Goal: Task Accomplishment & Management: Use online tool/utility

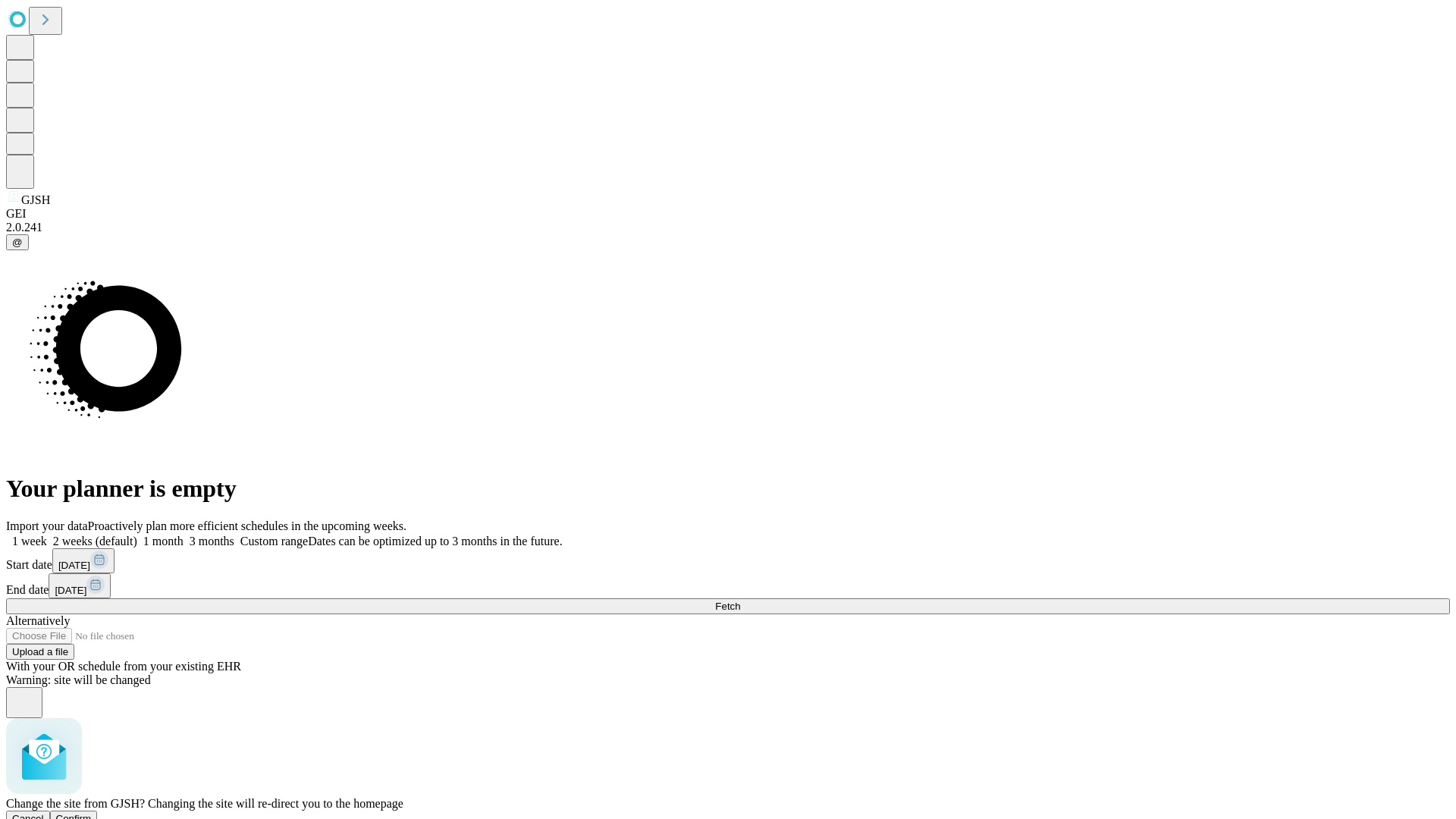
click at [92, 813] on span "Confirm" at bounding box center [73, 818] width 35 height 11
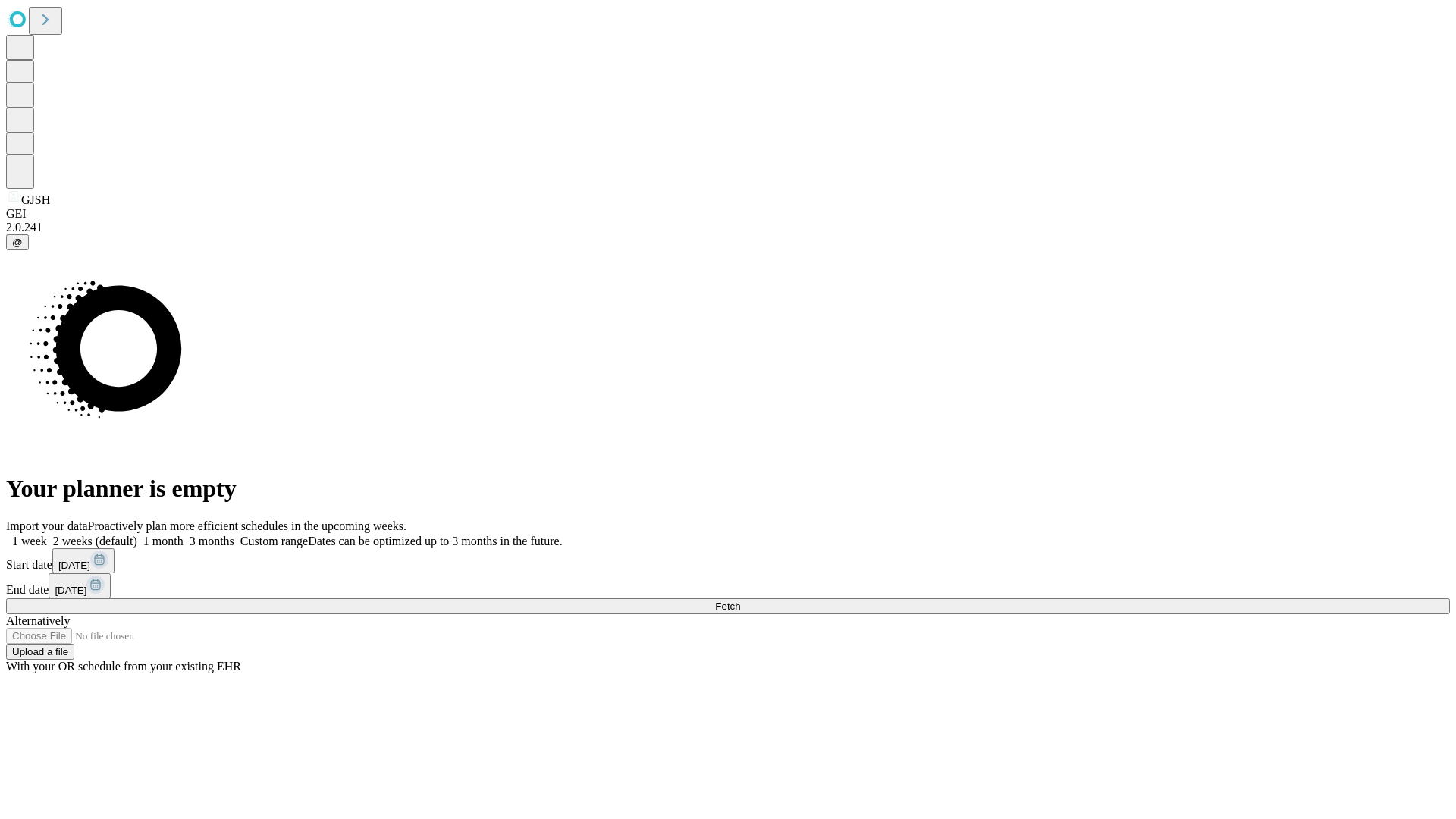
click at [183, 534] on label "1 month" at bounding box center [160, 540] width 46 height 13
click at [740, 600] on span "Fetch" at bounding box center [728, 605] width 25 height 11
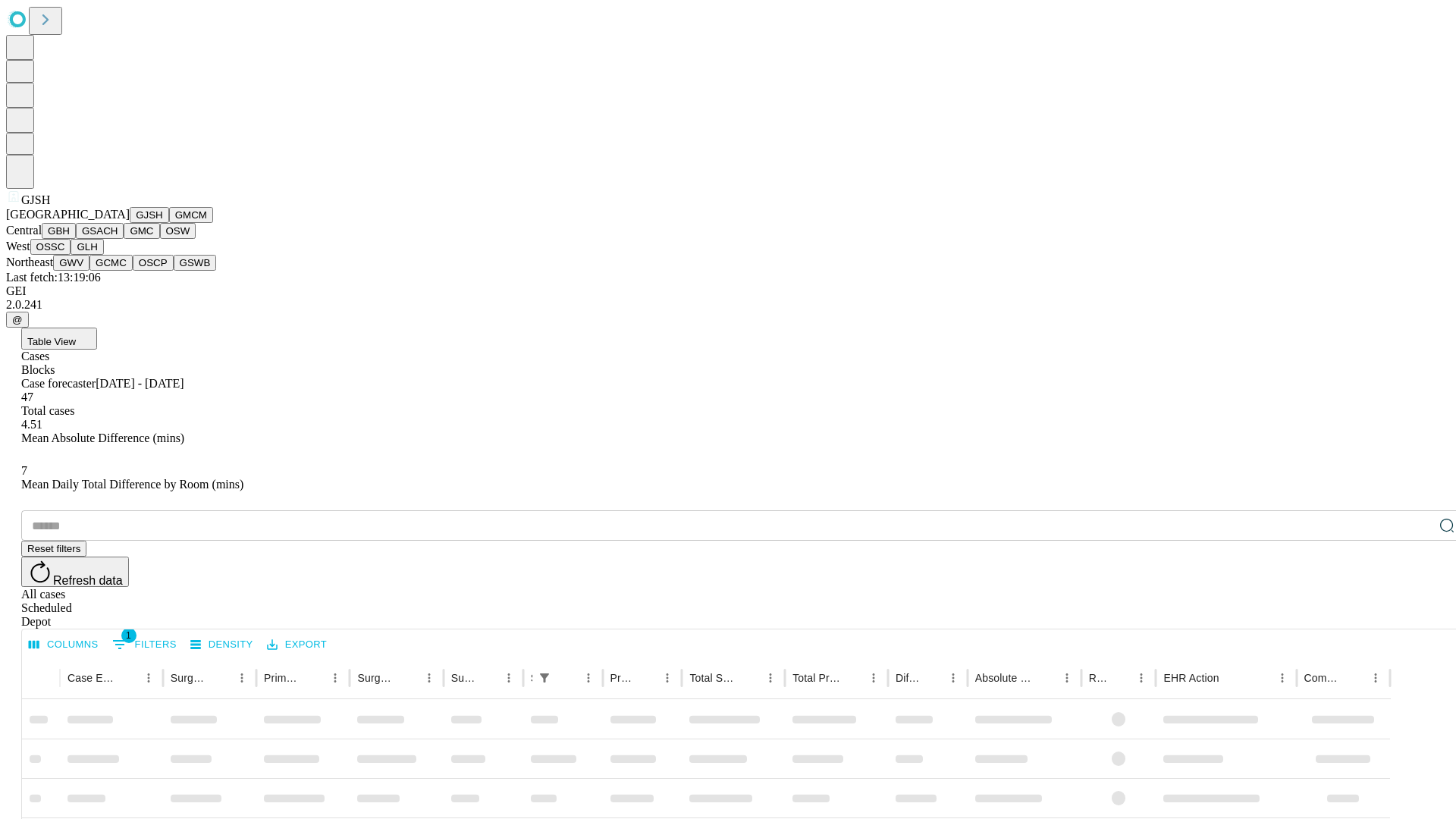
click at [169, 223] on button "GMCM" at bounding box center [191, 214] width 44 height 16
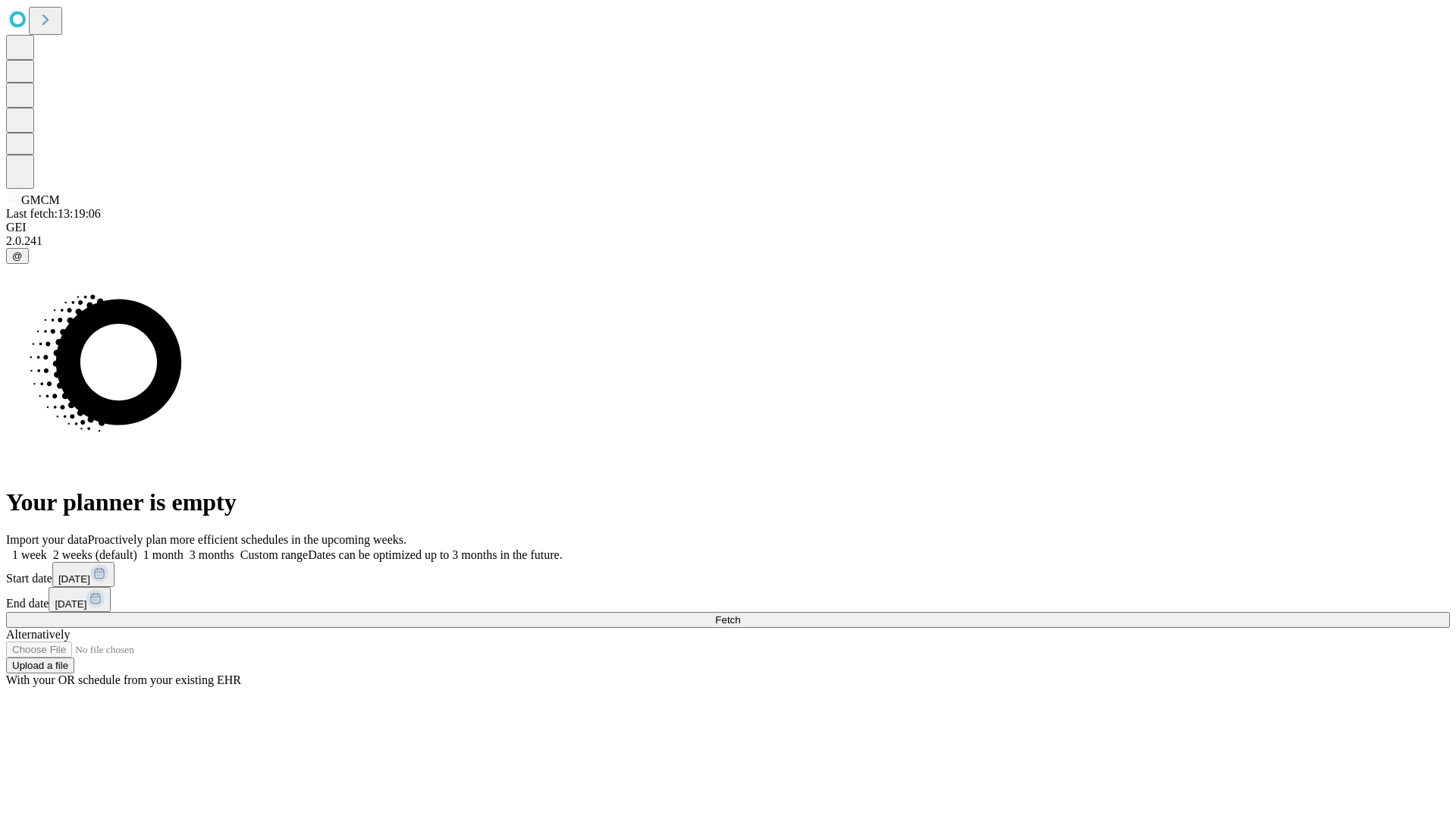
click at [183, 548] on label "1 month" at bounding box center [160, 554] width 46 height 13
click at [740, 615] on span "Fetch" at bounding box center [728, 620] width 25 height 11
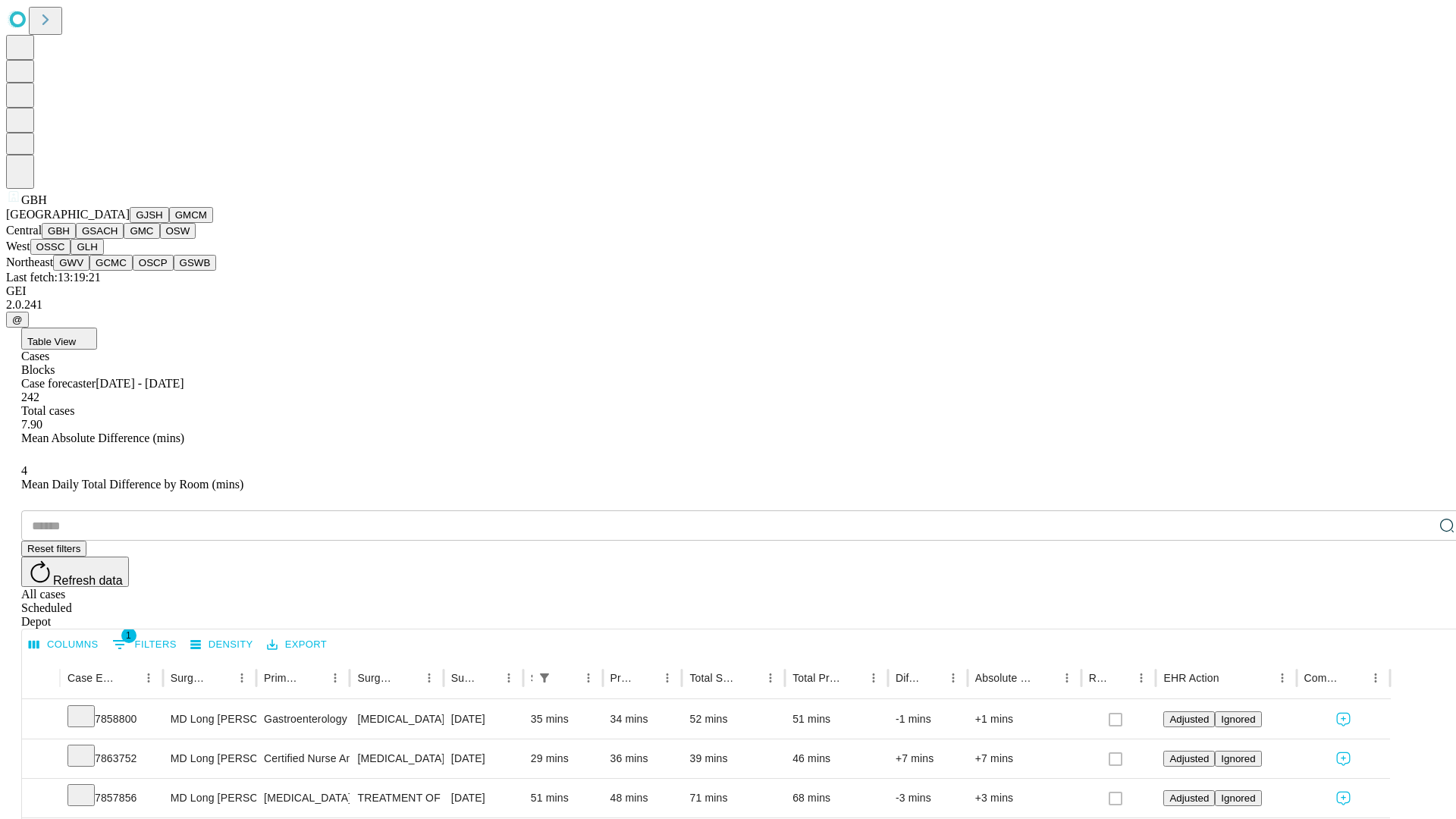
click at [117, 239] on button "GSACH" at bounding box center [100, 231] width 48 height 16
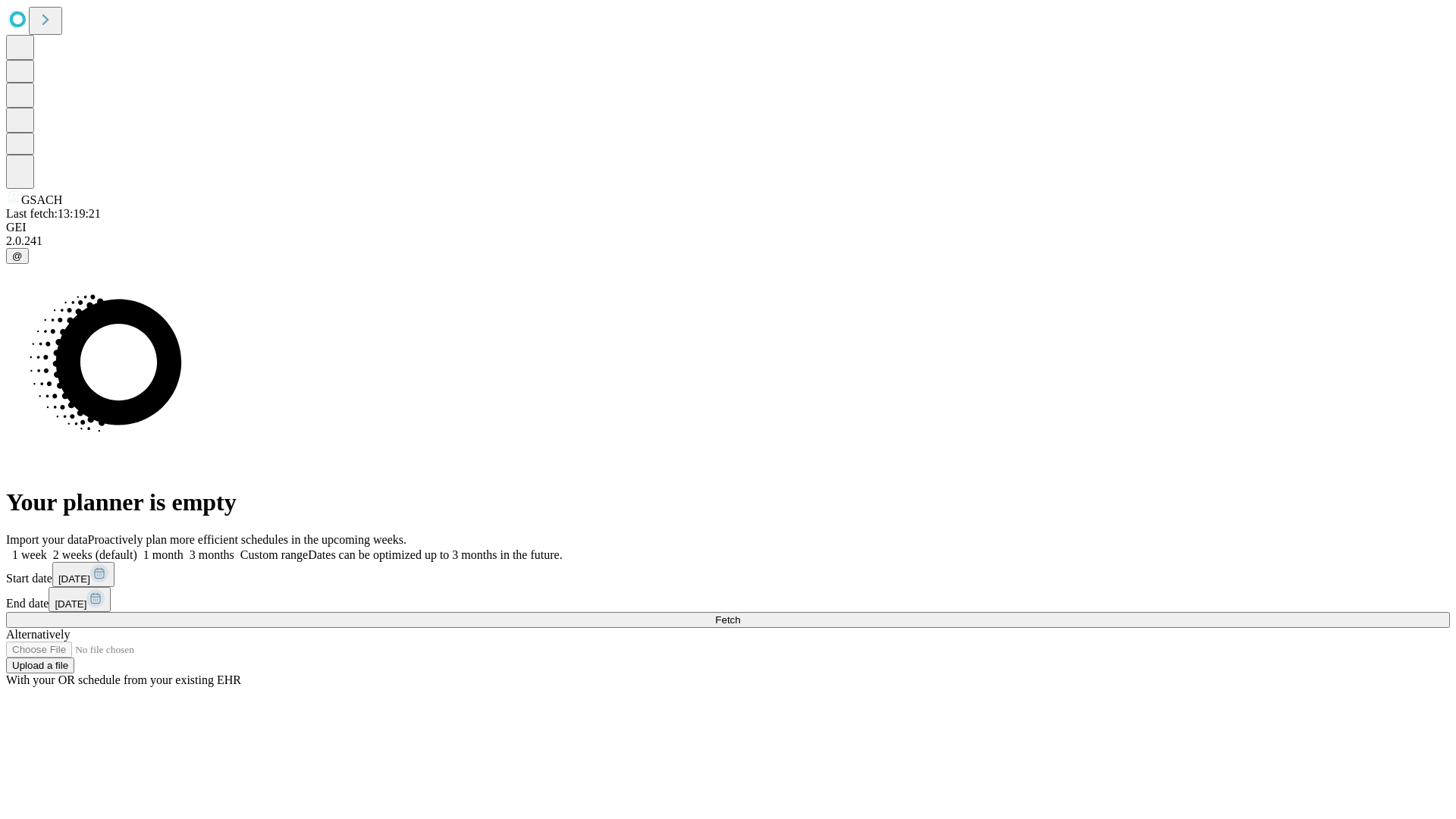
click at [183, 548] on label "1 month" at bounding box center [160, 554] width 46 height 13
click at [740, 615] on span "Fetch" at bounding box center [728, 620] width 25 height 11
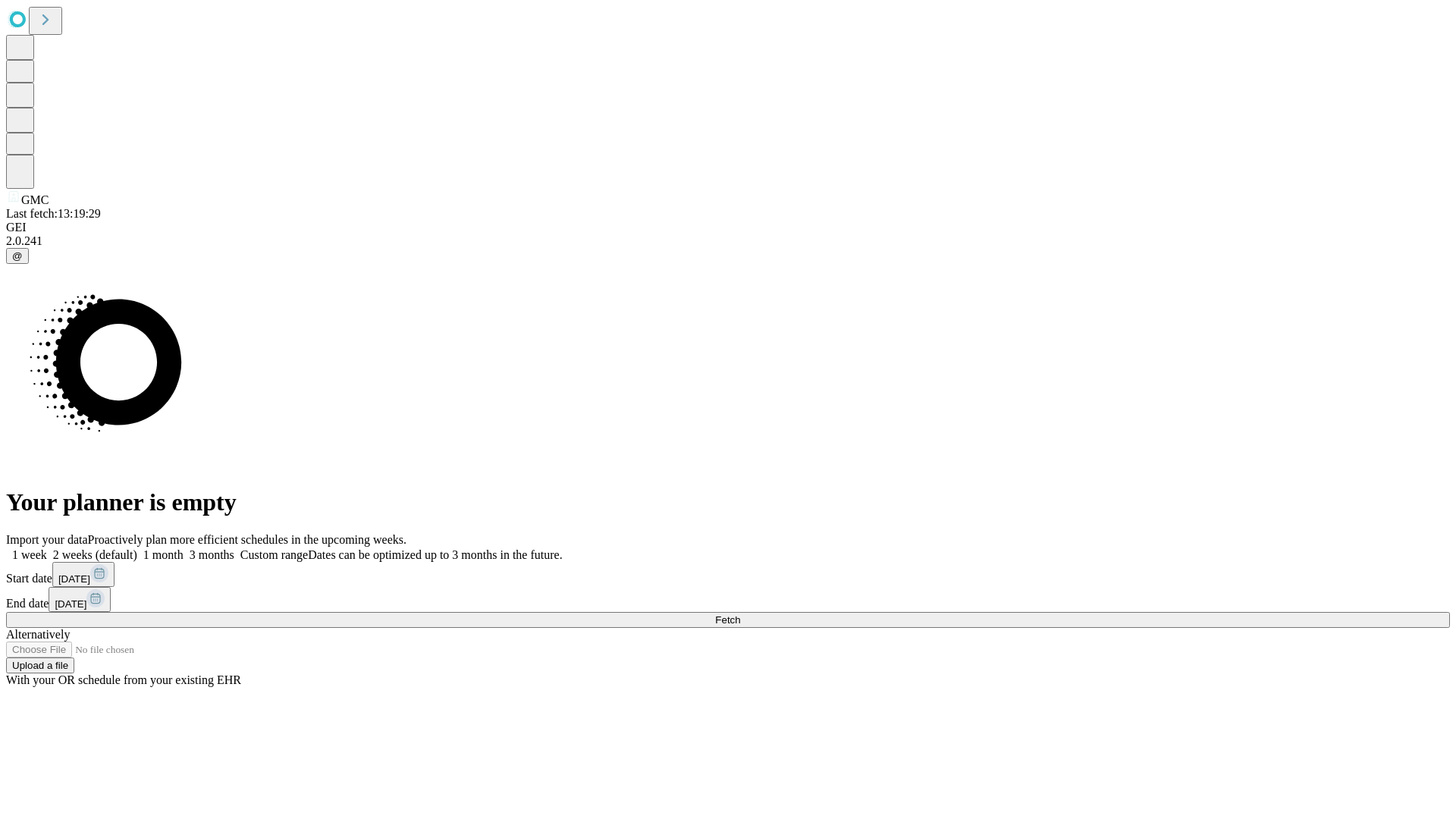
click at [183, 548] on label "1 month" at bounding box center [160, 554] width 46 height 13
click at [740, 615] on span "Fetch" at bounding box center [728, 620] width 25 height 11
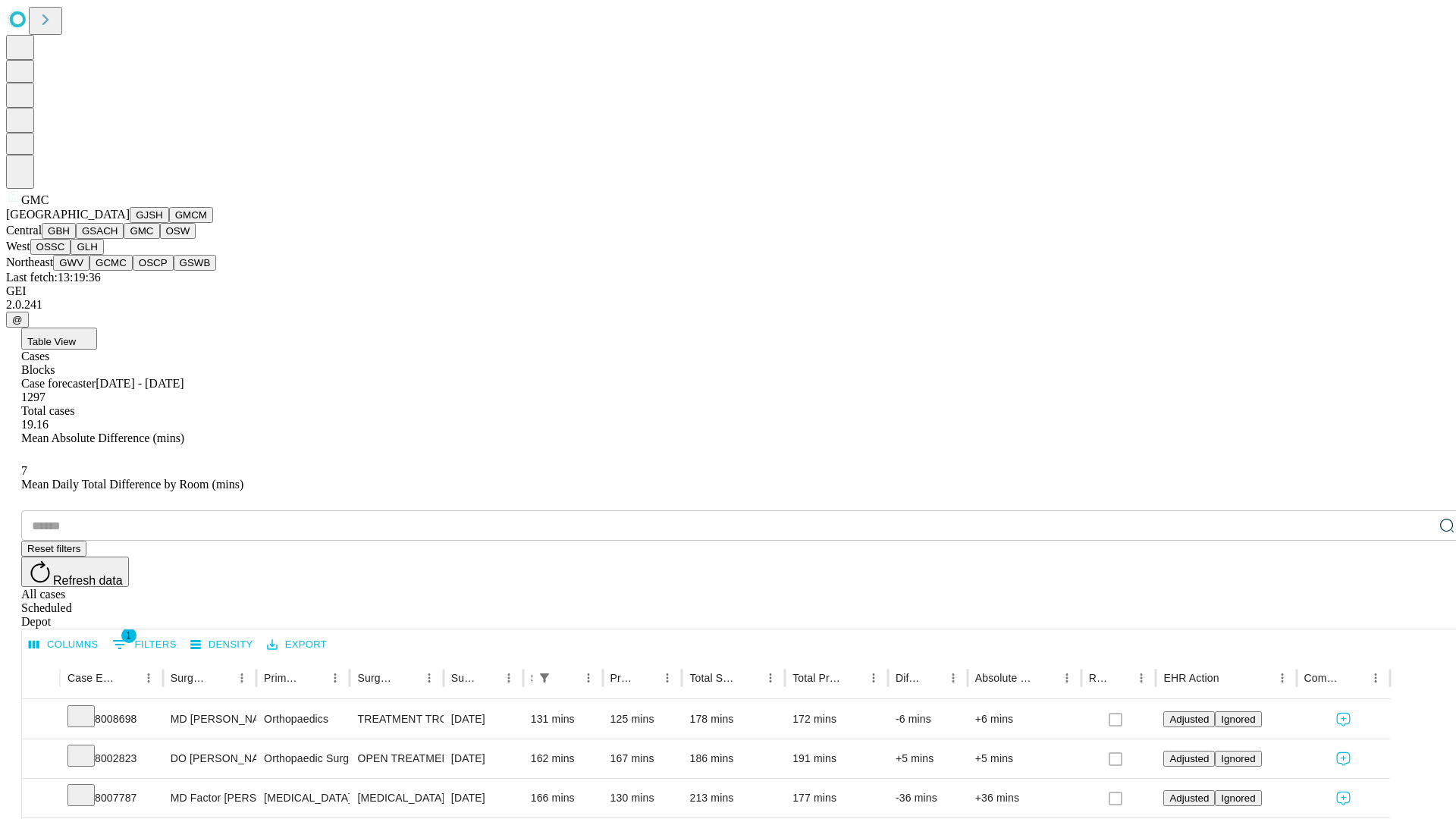
click at [160, 239] on button "OSW" at bounding box center [178, 231] width 36 height 16
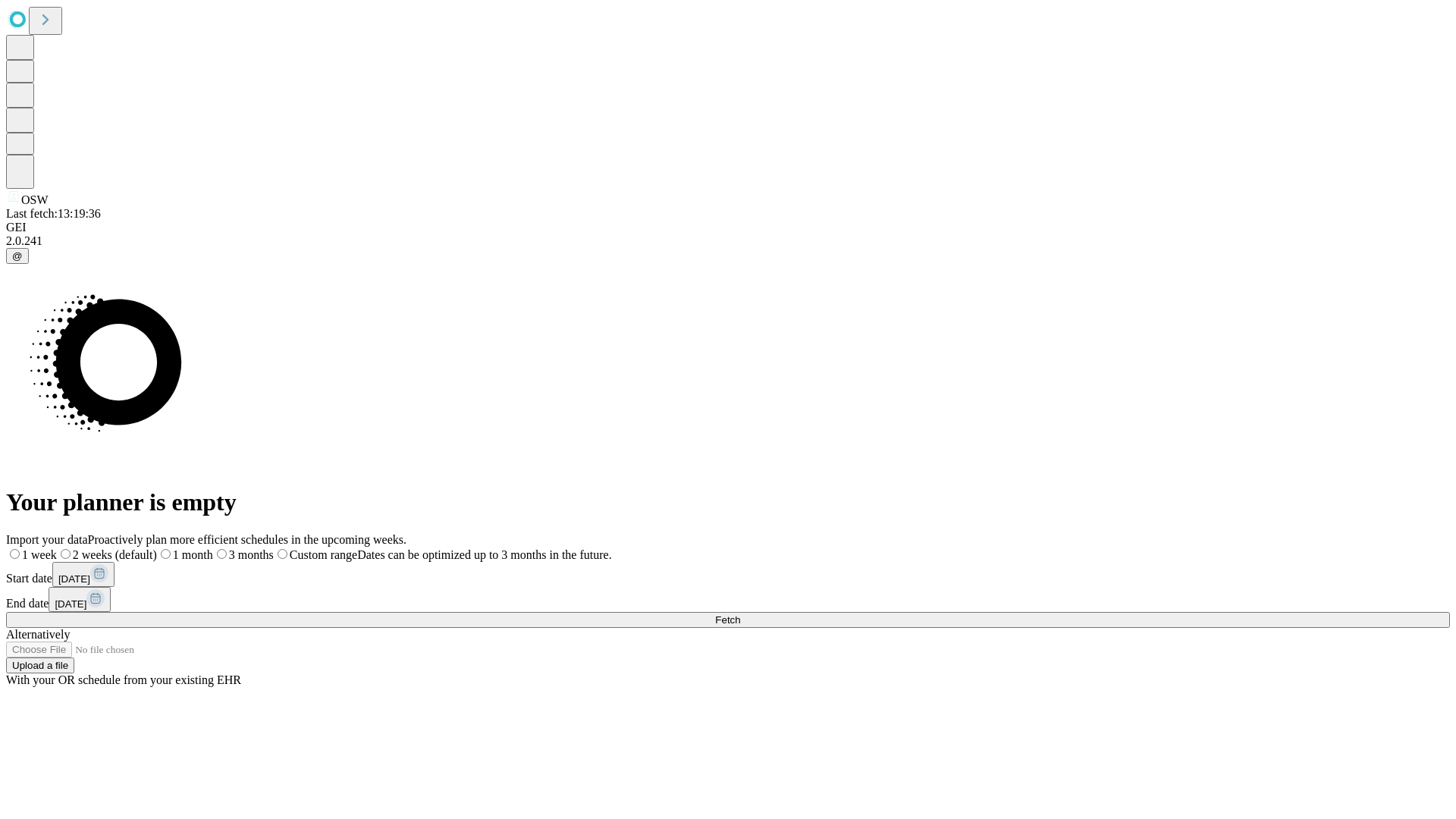
click at [740, 615] on span "Fetch" at bounding box center [728, 620] width 25 height 11
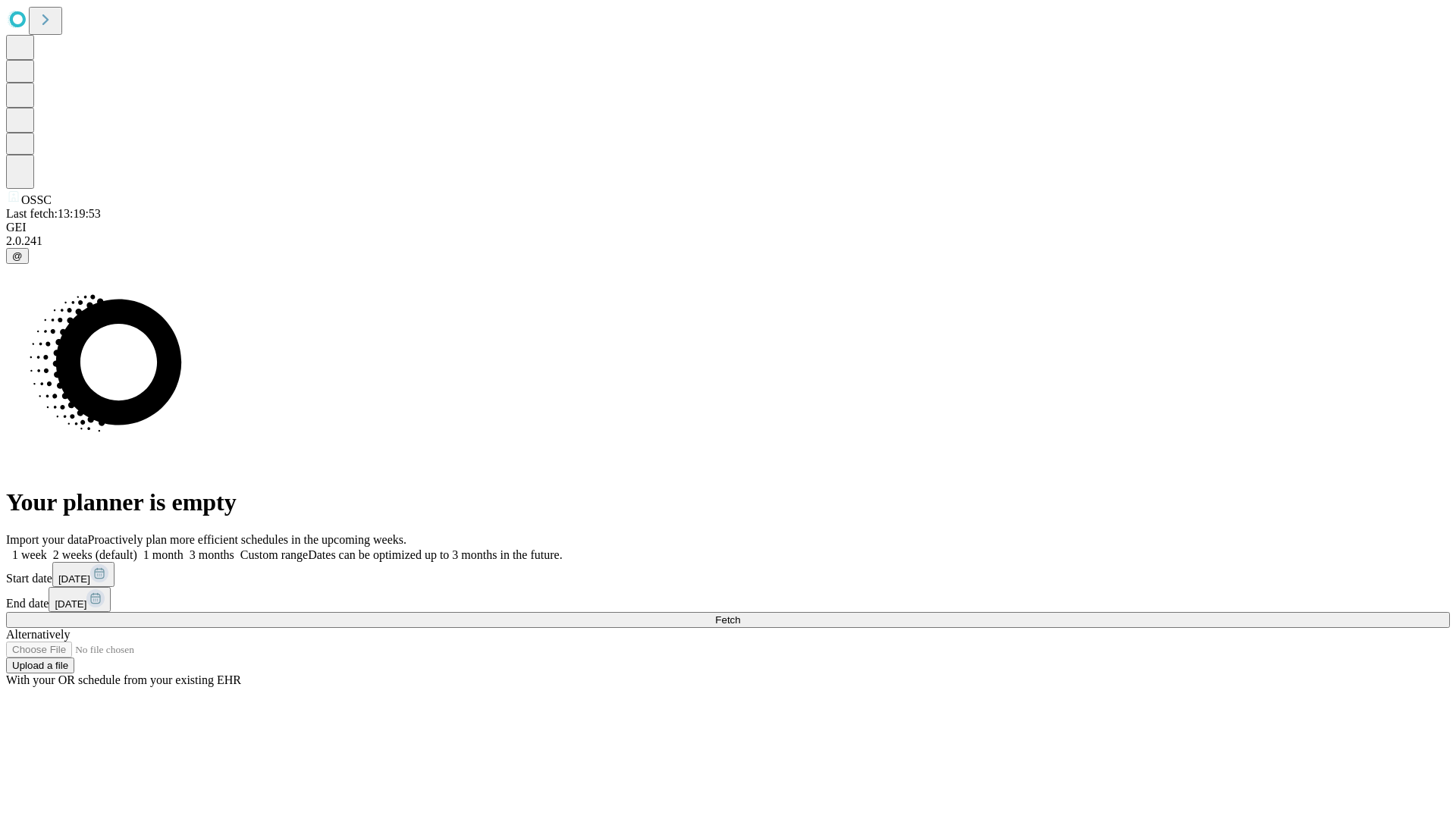
click at [183, 548] on label "1 month" at bounding box center [160, 554] width 46 height 13
click at [740, 615] on span "Fetch" at bounding box center [728, 620] width 25 height 11
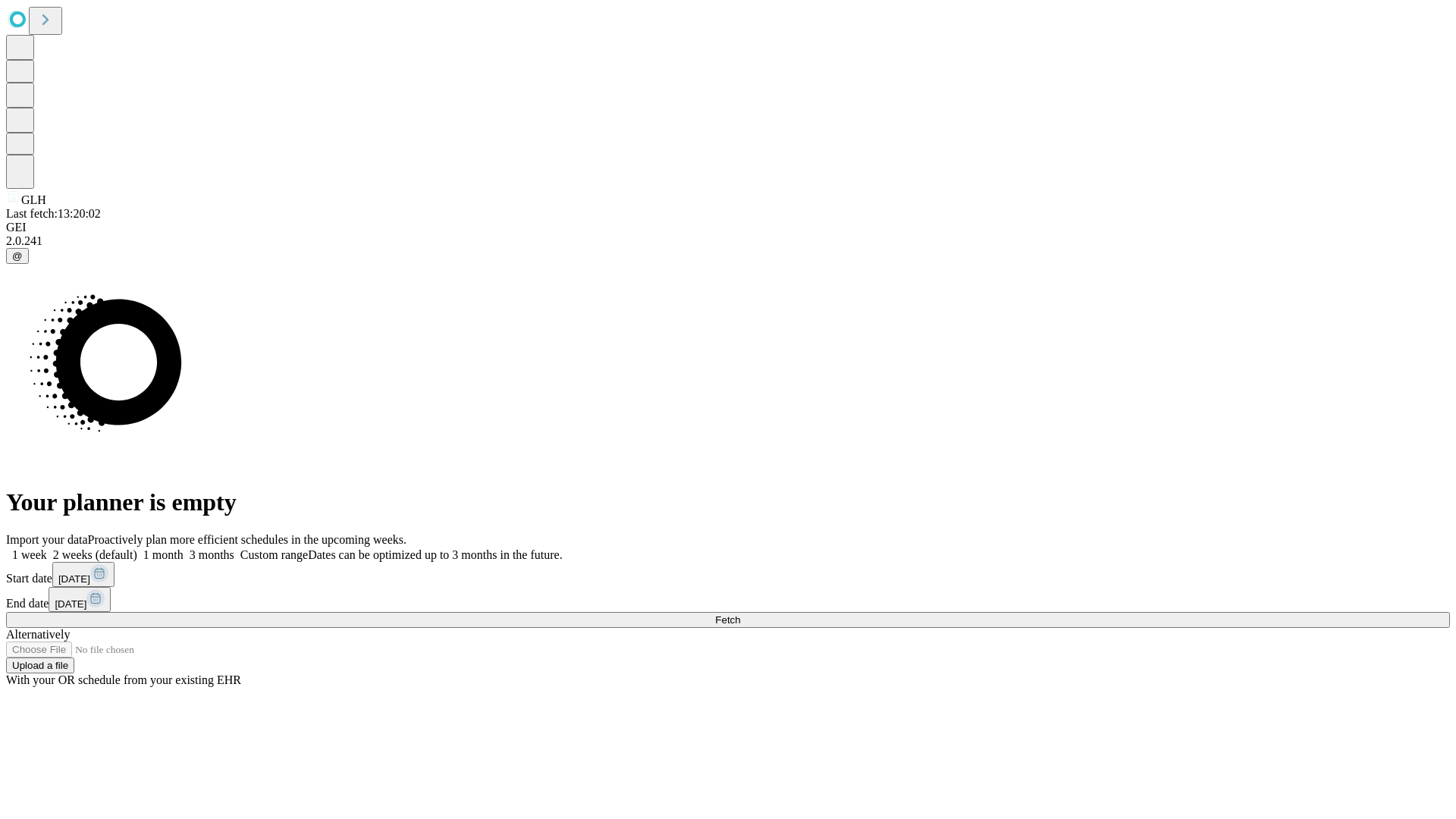
click at [183, 548] on label "1 month" at bounding box center [160, 554] width 46 height 13
click at [740, 615] on span "Fetch" at bounding box center [728, 620] width 25 height 11
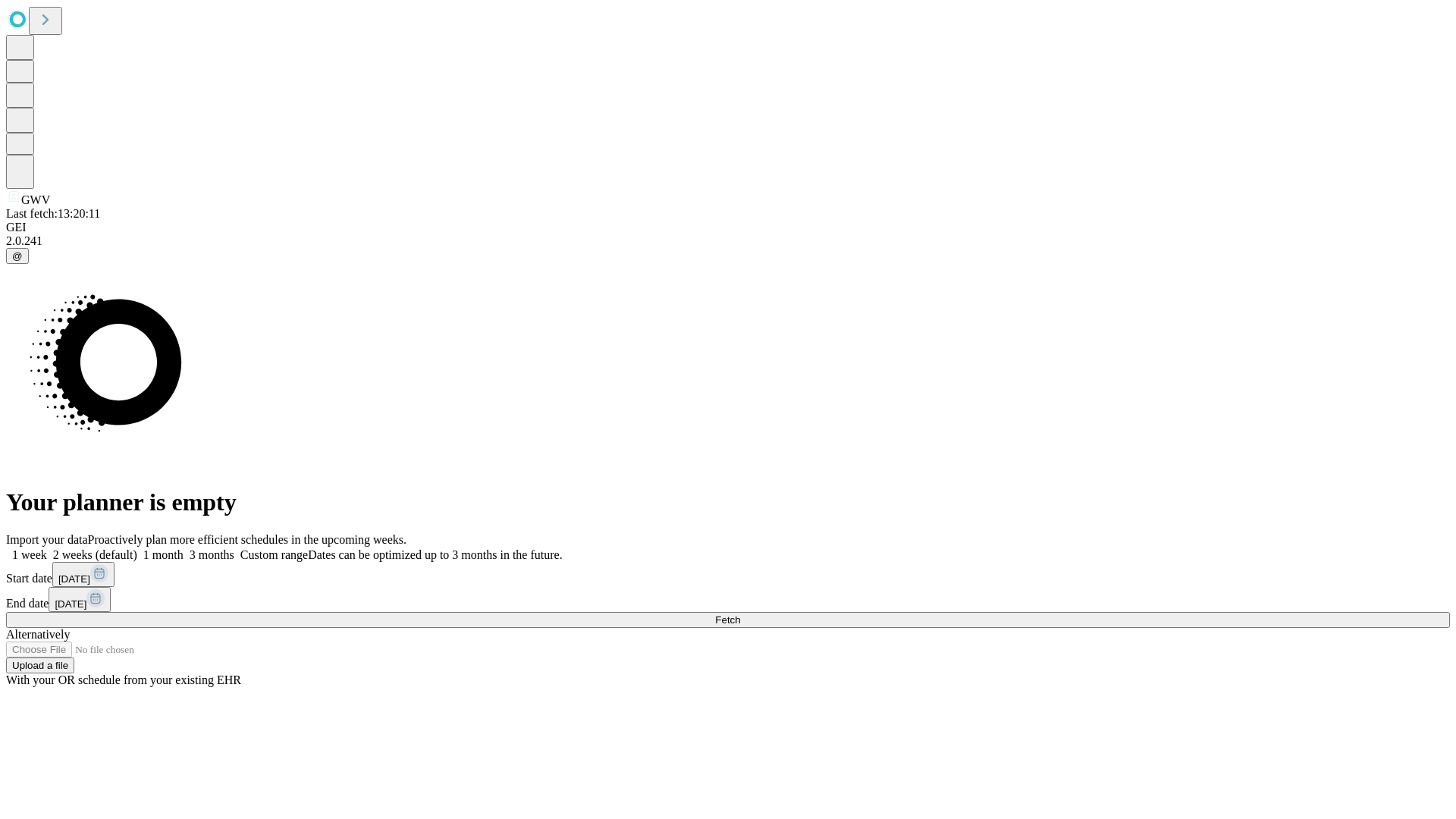
click at [183, 548] on label "1 month" at bounding box center [160, 554] width 46 height 13
click at [740, 615] on span "Fetch" at bounding box center [728, 620] width 25 height 11
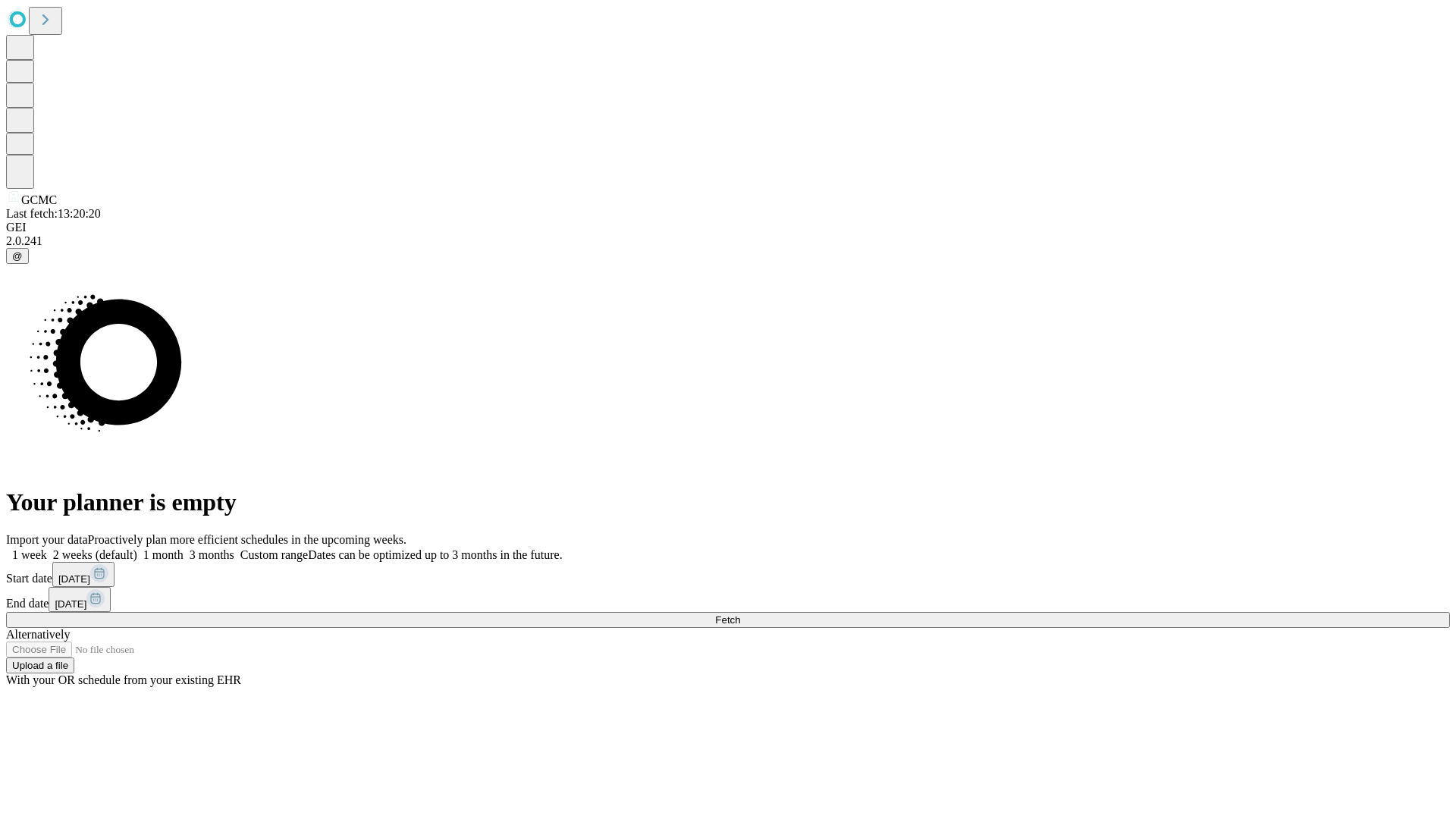
click at [183, 548] on label "1 month" at bounding box center [160, 554] width 46 height 13
click at [740, 615] on span "Fetch" at bounding box center [728, 620] width 25 height 11
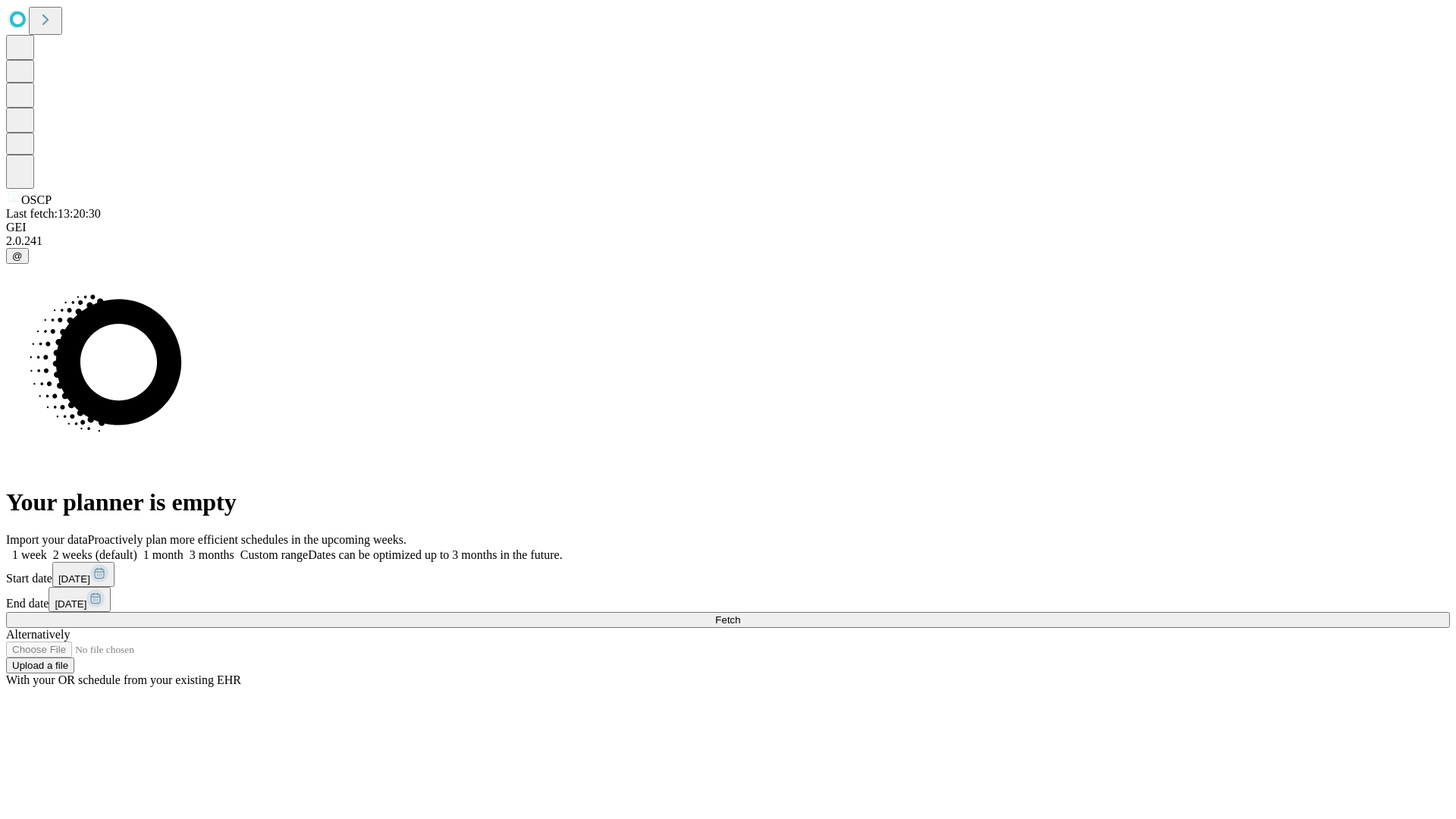
click at [183, 548] on label "1 month" at bounding box center [160, 554] width 46 height 13
click at [740, 615] on span "Fetch" at bounding box center [728, 620] width 25 height 11
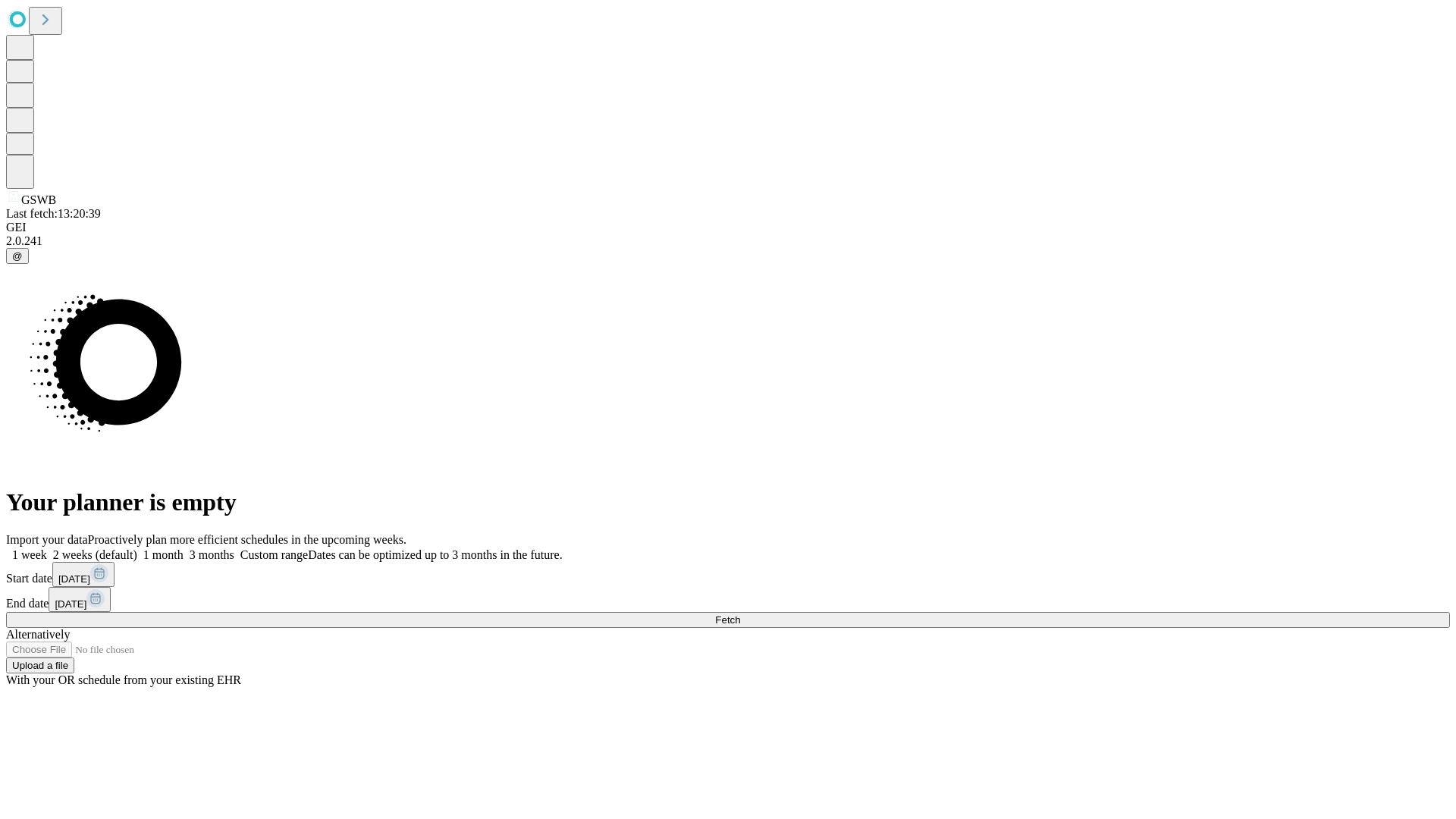
click at [183, 548] on label "1 month" at bounding box center [160, 554] width 46 height 13
click at [740, 615] on span "Fetch" at bounding box center [728, 620] width 25 height 11
